Goal: Communication & Community: Answer question/provide support

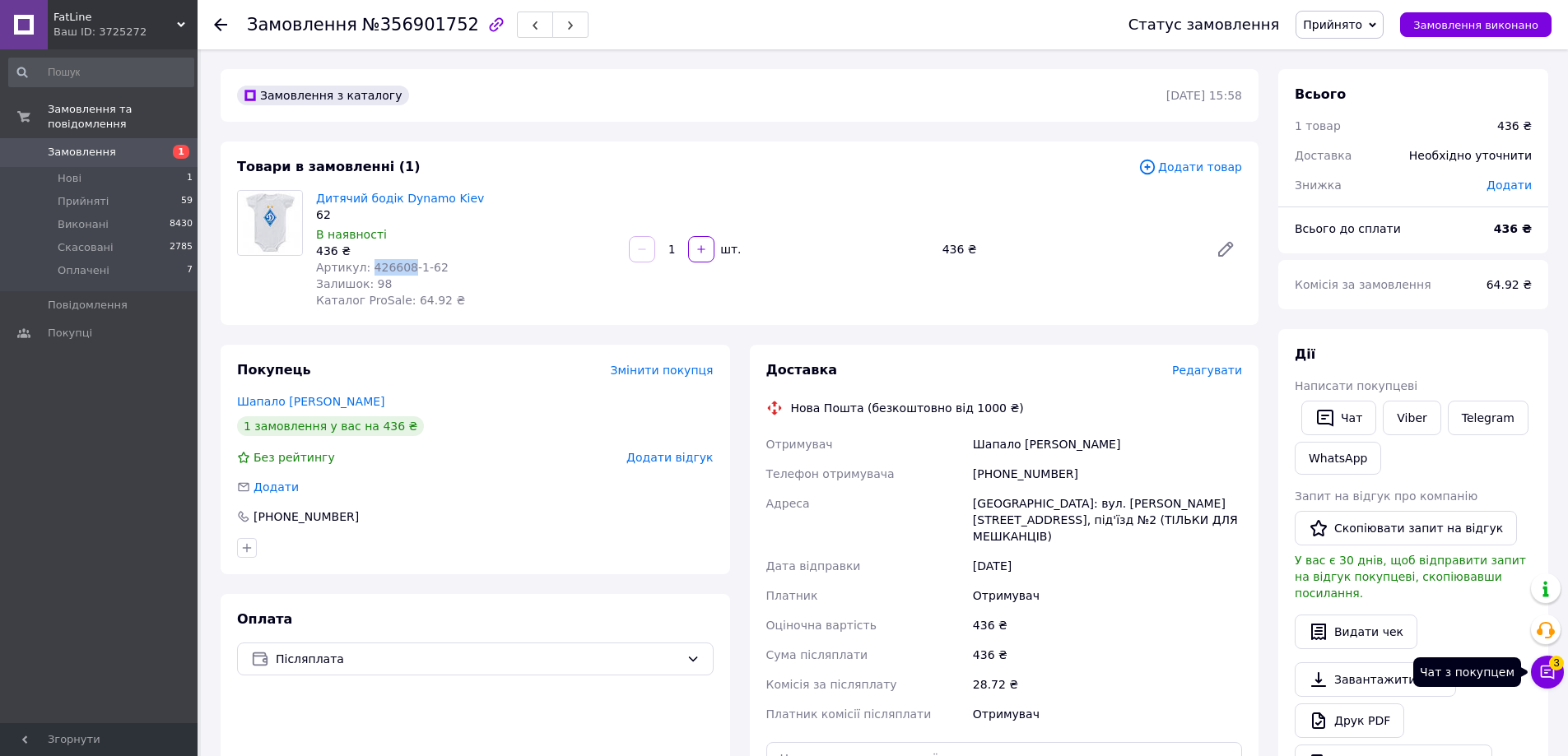
click at [1542, 664] on icon at bounding box center [1548, 673] width 17 height 17
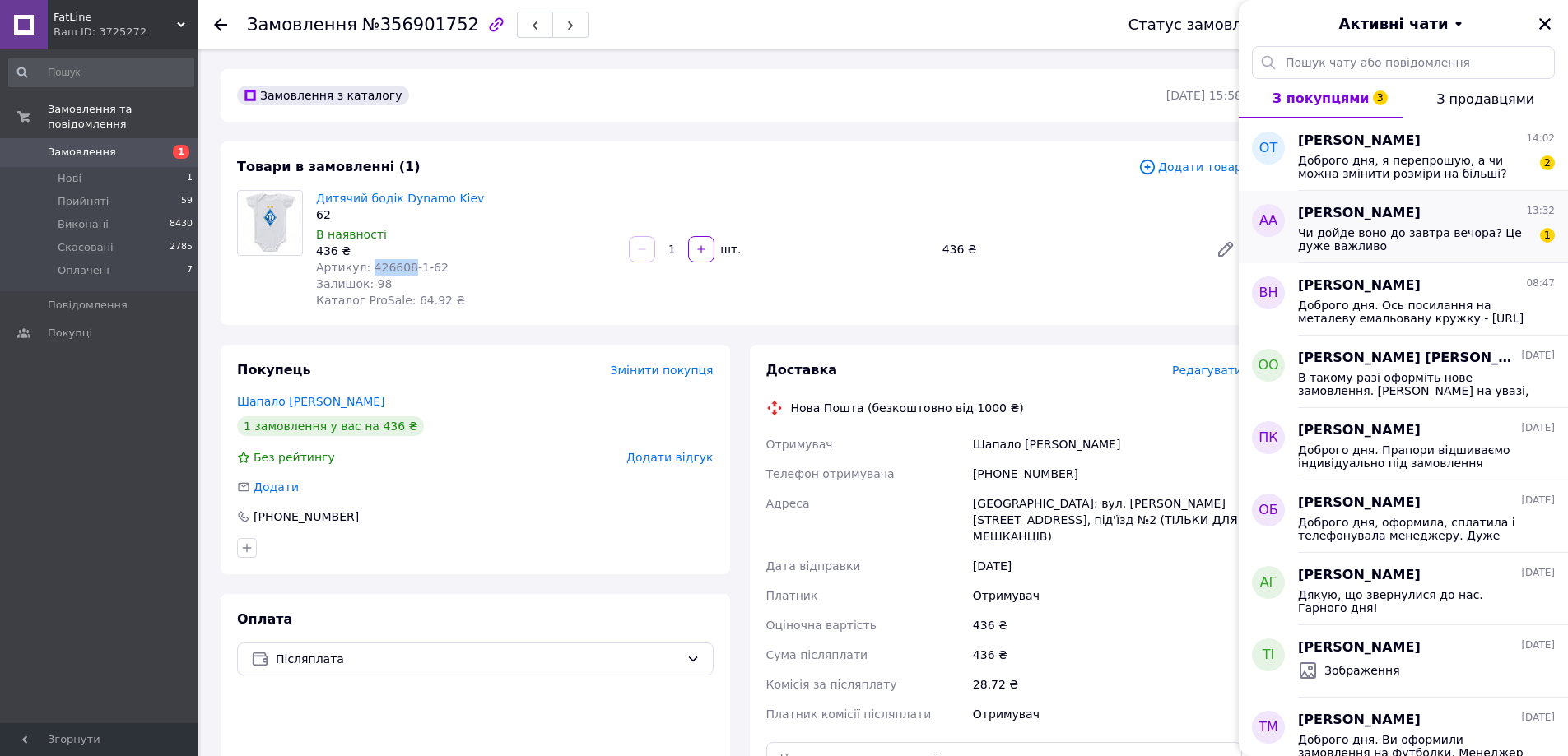
click at [1433, 239] on span "Чи дойде воно до завтра вечора? Це дуже важливо" at bounding box center [1415, 239] width 234 height 27
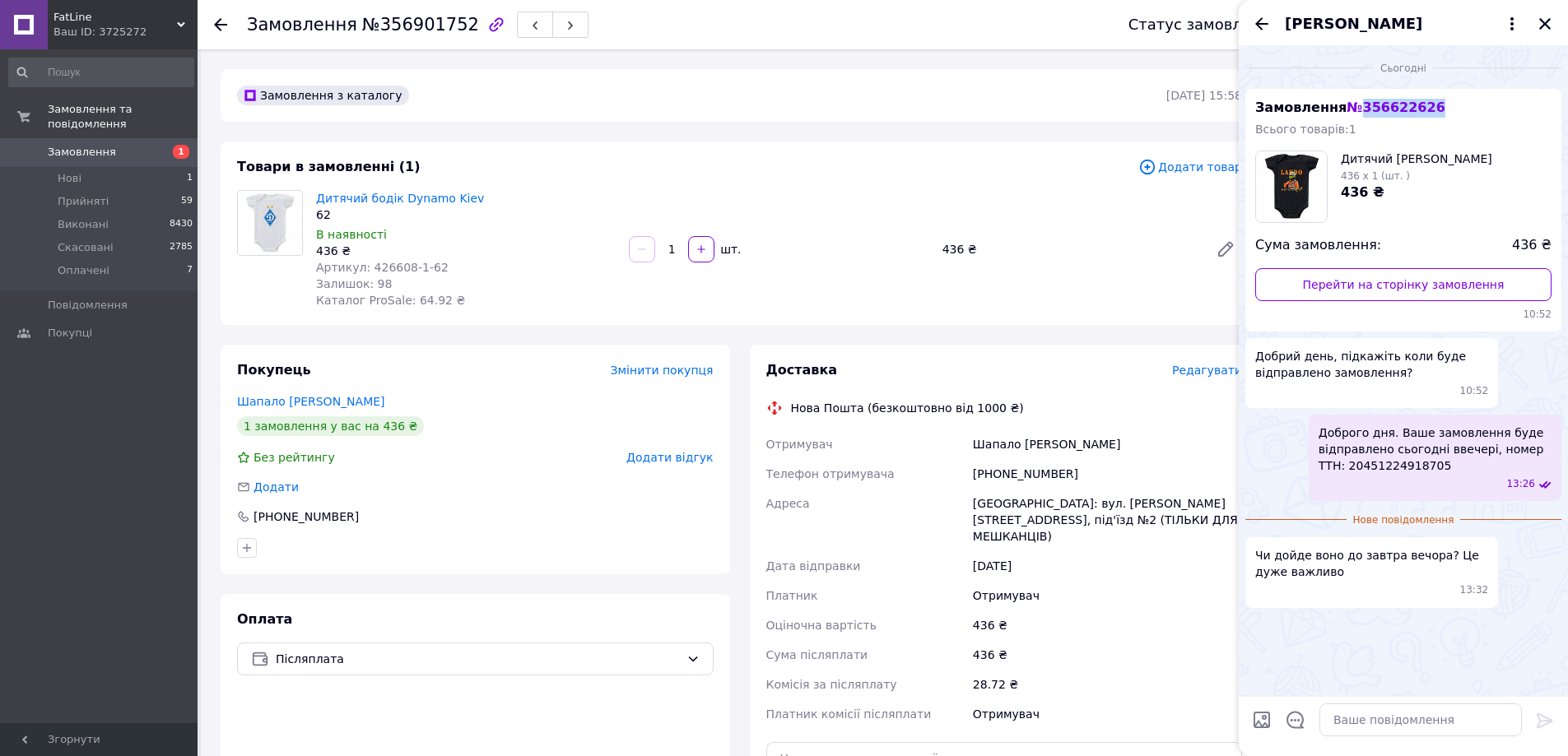
drag, startPoint x: 1435, startPoint y: 107, endPoint x: 1354, endPoint y: 106, distance: 81.0
click at [1354, 106] on div "Замовлення № 356622626 Всього товарів: 1 Дитячий [PERSON_NAME] Norris 436 x 1 (…" at bounding box center [1404, 210] width 316 height 242
copy span "356622626"
click at [1358, 719] on textarea at bounding box center [1420, 720] width 203 height 33
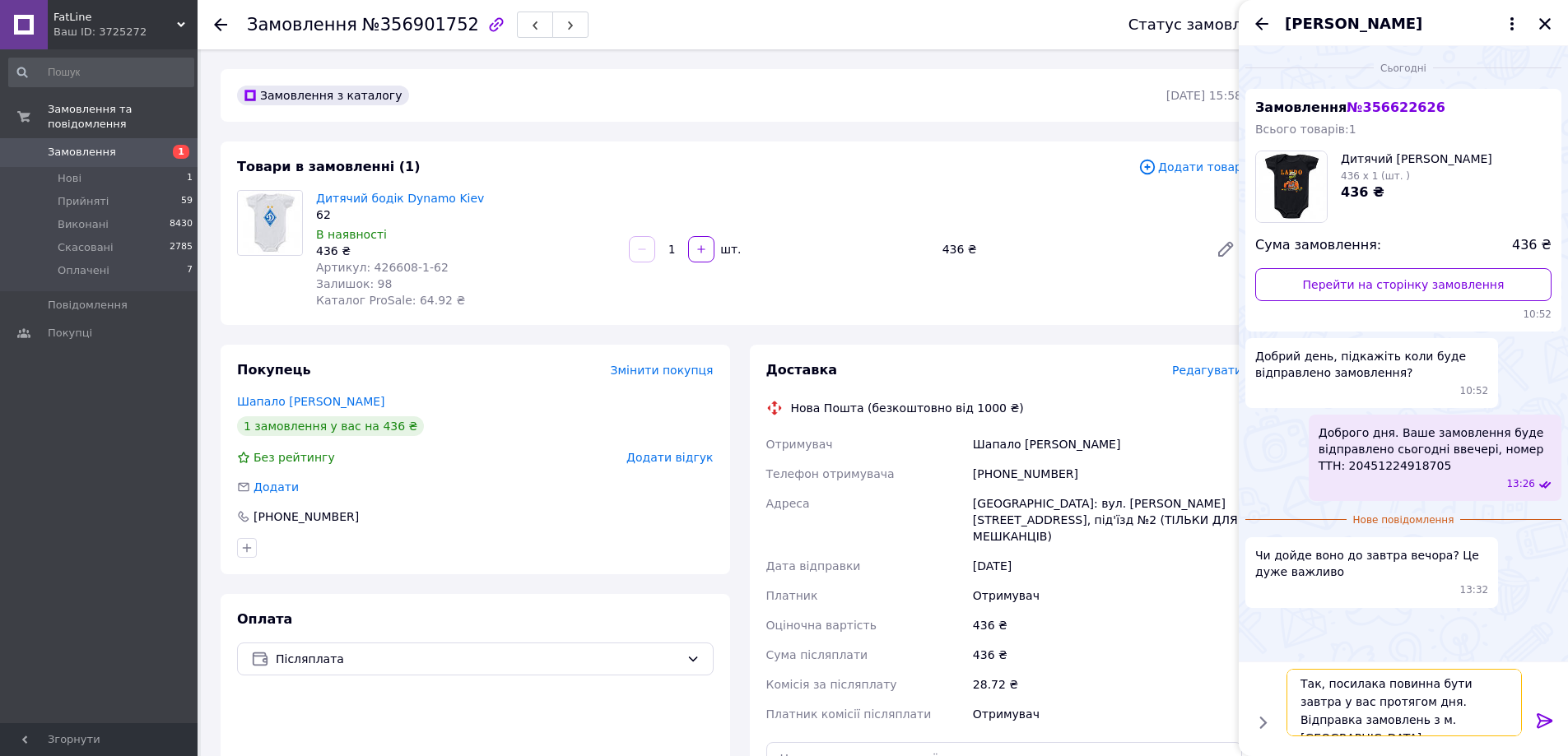
click at [1356, 682] on textarea "Так, посилака повинна бути завтра у вас протягом дня. Відправка замовлень з м. …" at bounding box center [1404, 703] width 235 height 68
type textarea "Так, посилка повинна бути завтра у вас протягом дня. Відправка замовлень з м. […"
click at [1433, 722] on textarea "Так, посилка повинна бути завтра у вас протягом дня. Відправка замовлень з м. […" at bounding box center [1404, 703] width 235 height 68
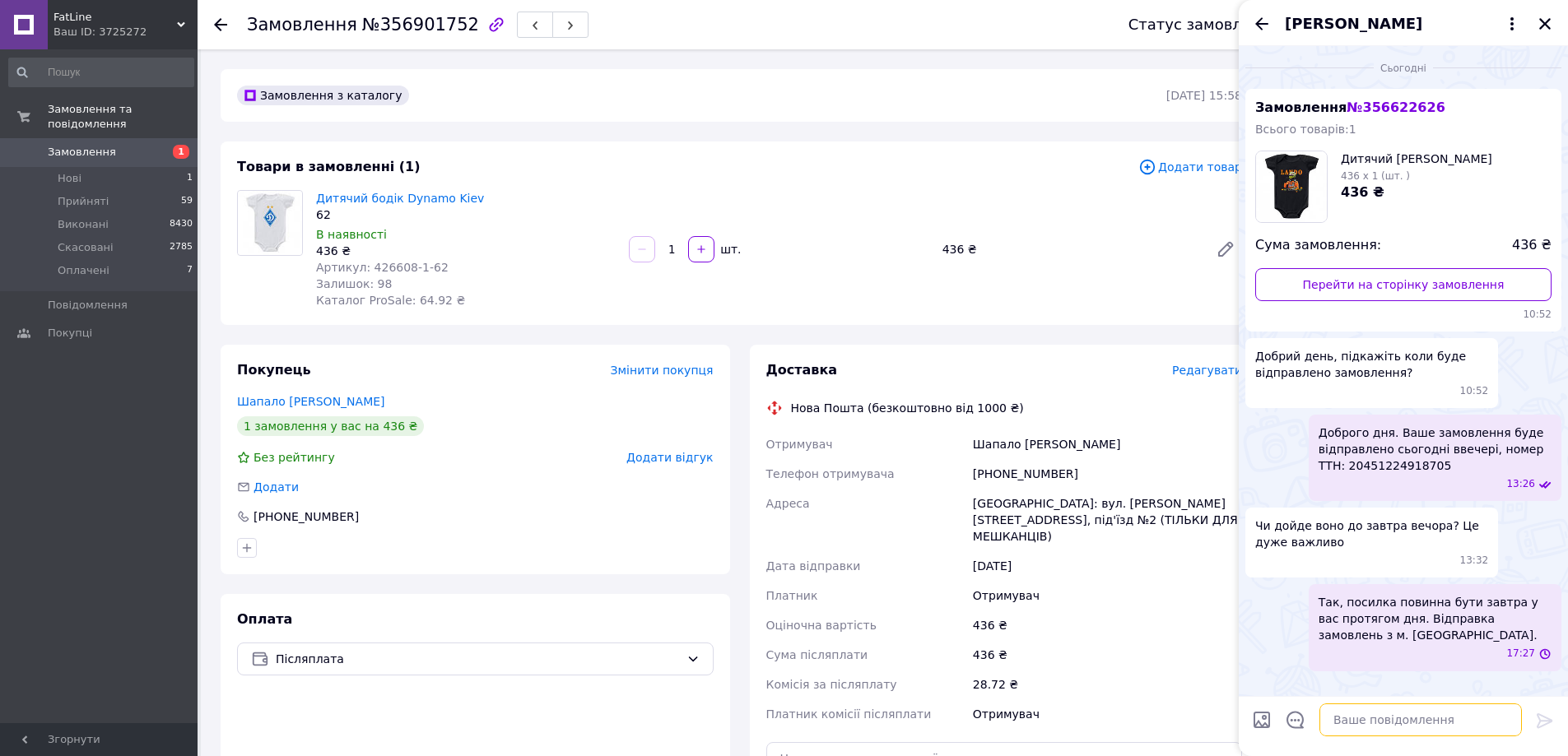
scroll to position [0, 0]
click at [1260, 21] on icon "Назад" at bounding box center [1262, 24] width 20 height 20
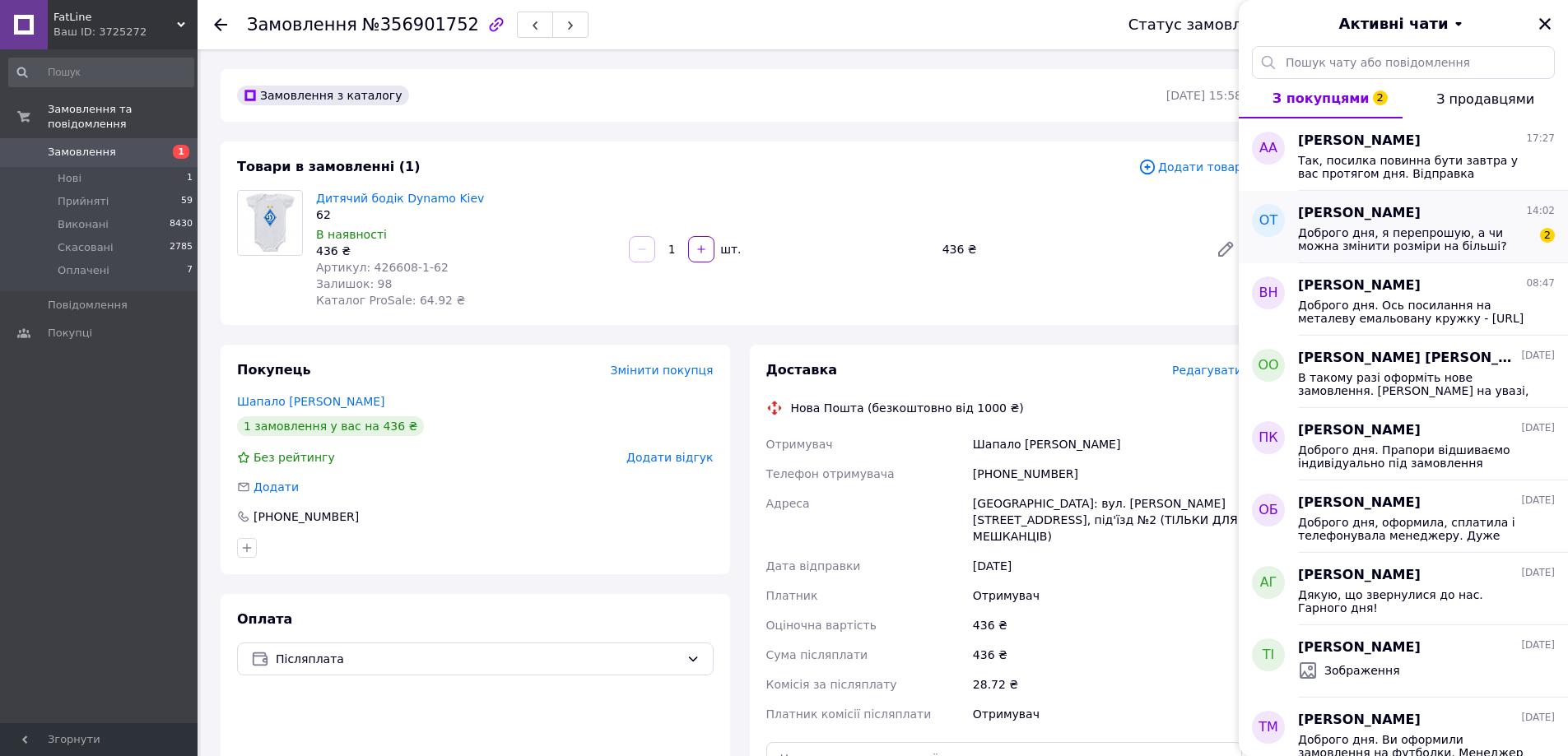
click at [1379, 235] on span "Доброго дня, я перепрошую, а чи можна змінити розміри на більші?" at bounding box center [1415, 239] width 234 height 27
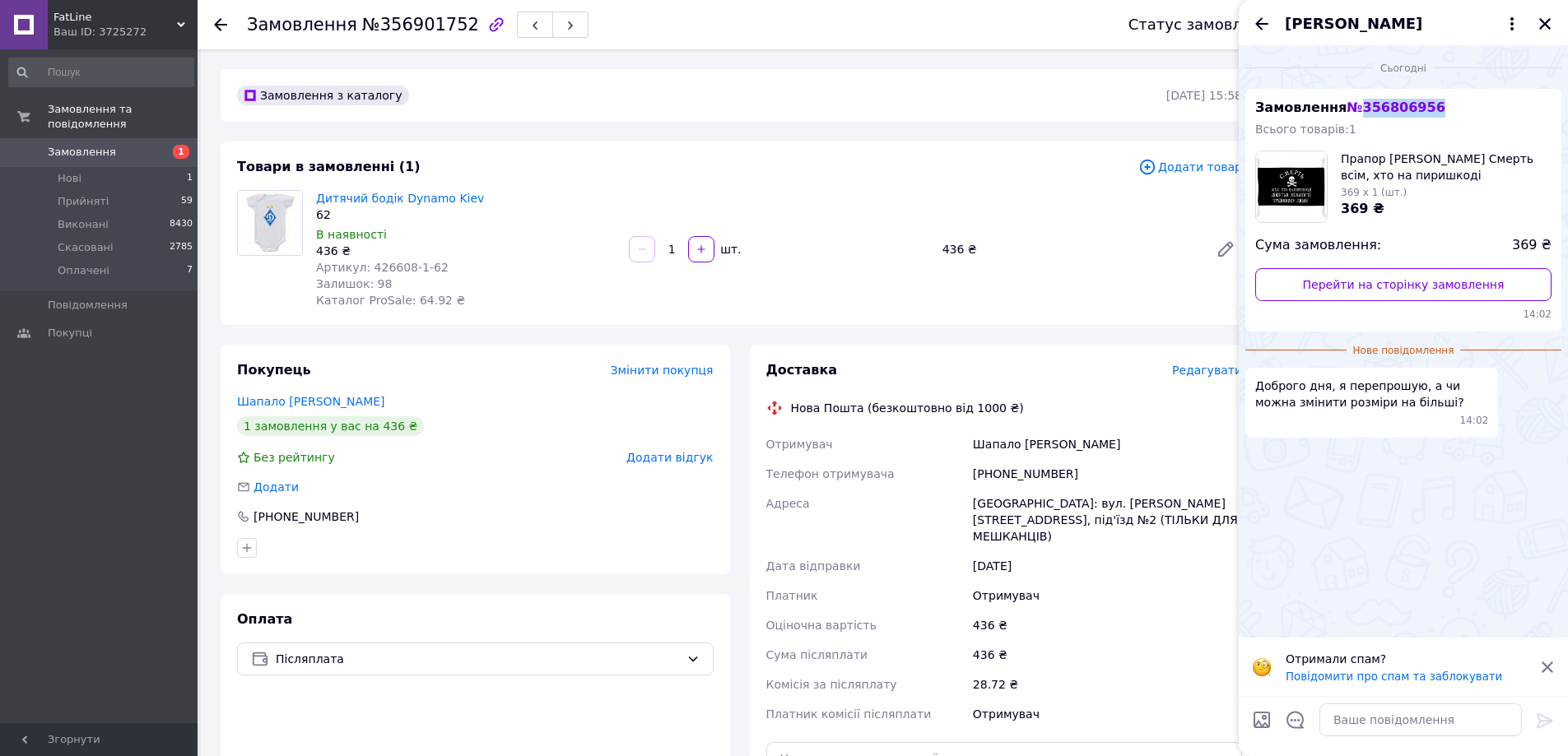
drag, startPoint x: 1431, startPoint y: 112, endPoint x: 1351, endPoint y: 109, distance: 80.1
click at [1351, 109] on div "Замовлення № 356806956 Всього товарів: 1 Прапор [PERSON_NAME] Смерть всім, хто …" at bounding box center [1404, 210] width 316 height 242
copy span "356806956"
click at [1512, 20] on icon at bounding box center [1512, 24] width 20 height 20
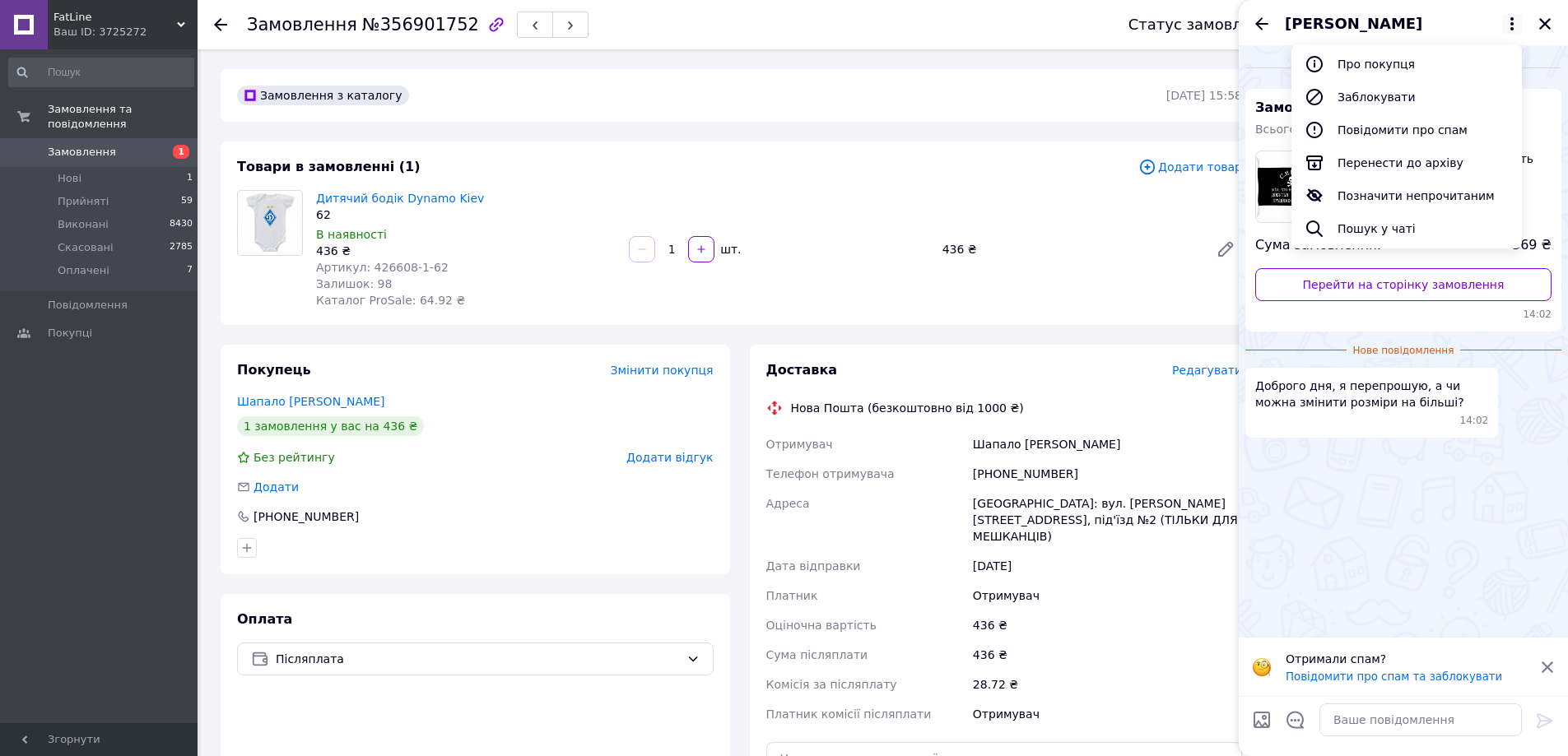
click at [1439, 194] on button "Позначити непрочитаним" at bounding box center [1406, 195] width 230 height 33
